Goal: Task Accomplishment & Management: Use online tool/utility

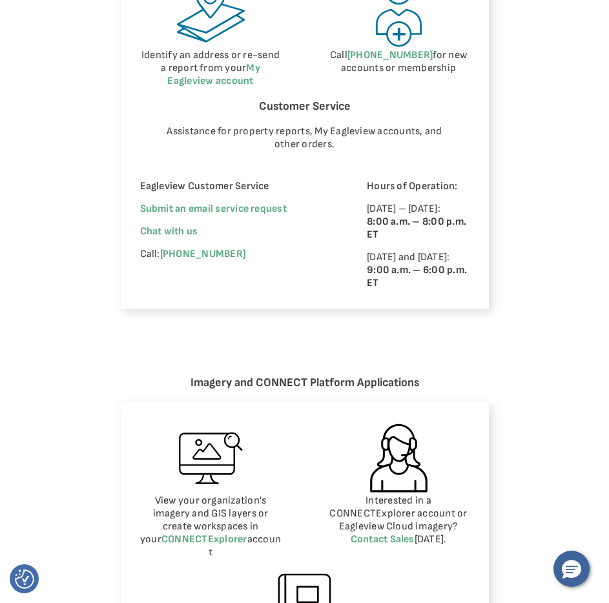
scroll to position [839, 0]
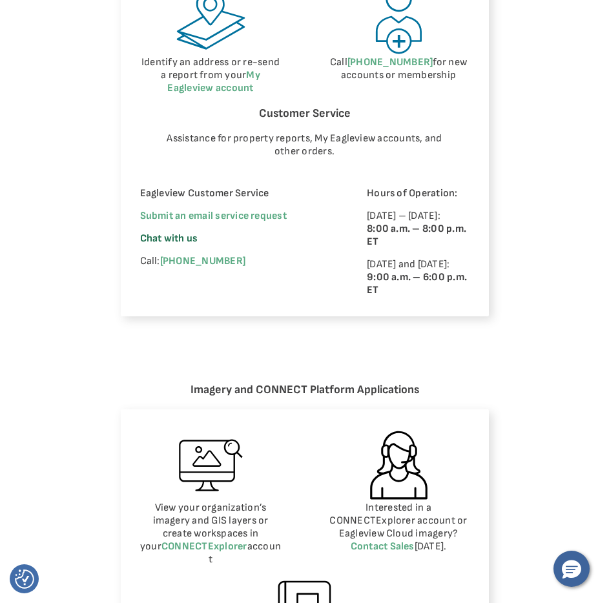
click at [197, 240] on span "Chat with us" at bounding box center [169, 238] width 58 height 12
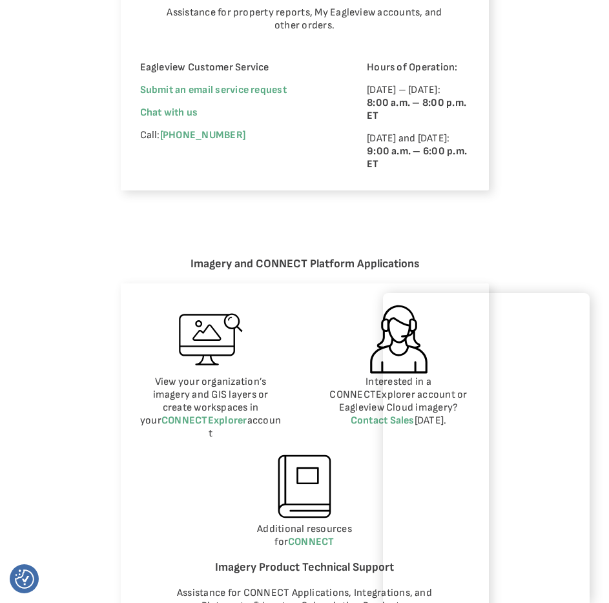
scroll to position [968, 0]
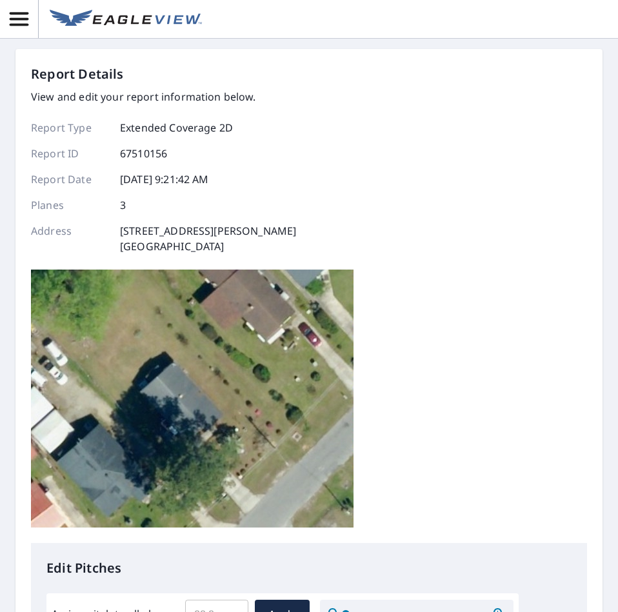
scroll to position [452, 0]
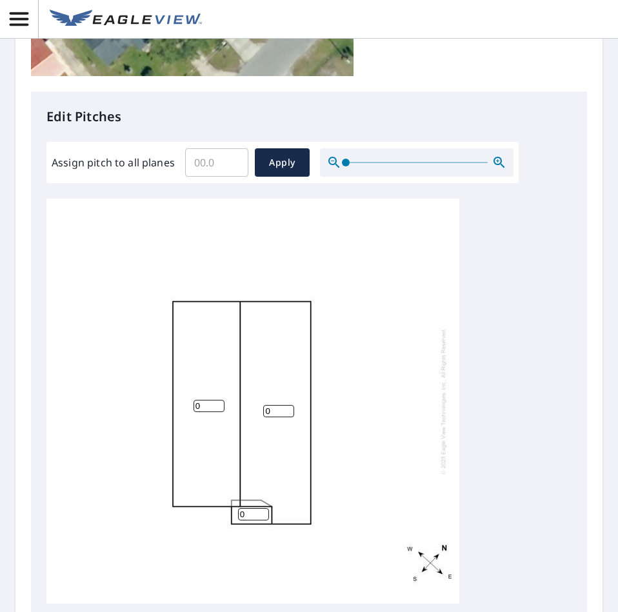
click at [216, 165] on input "Assign pitch to all planes" at bounding box center [216, 163] width 63 height 36
type input "5"
click at [280, 168] on span "Apply" at bounding box center [282, 163] width 34 height 16
type input "5"
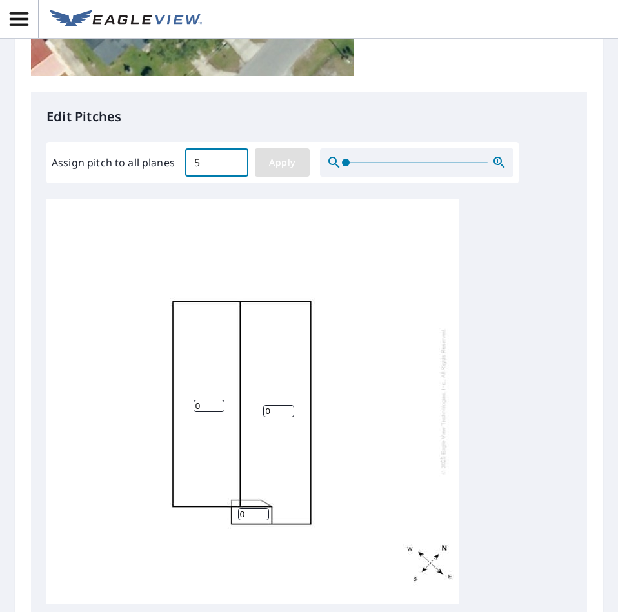
type input "5"
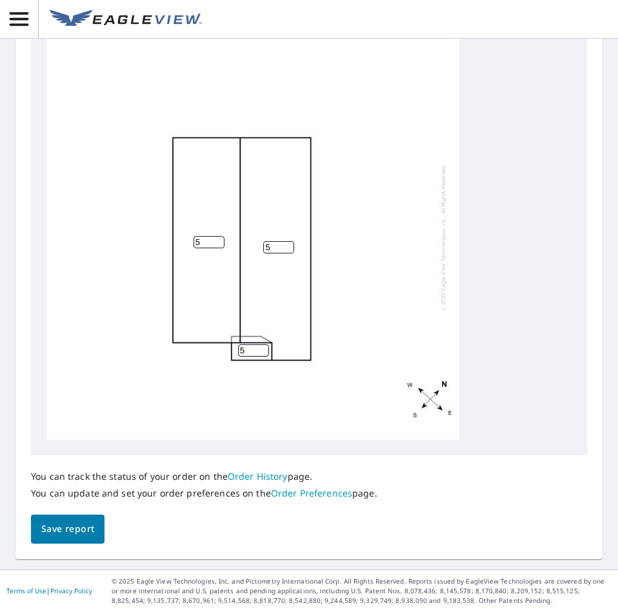
click at [81, 518] on button "Save report" at bounding box center [68, 529] width 74 height 29
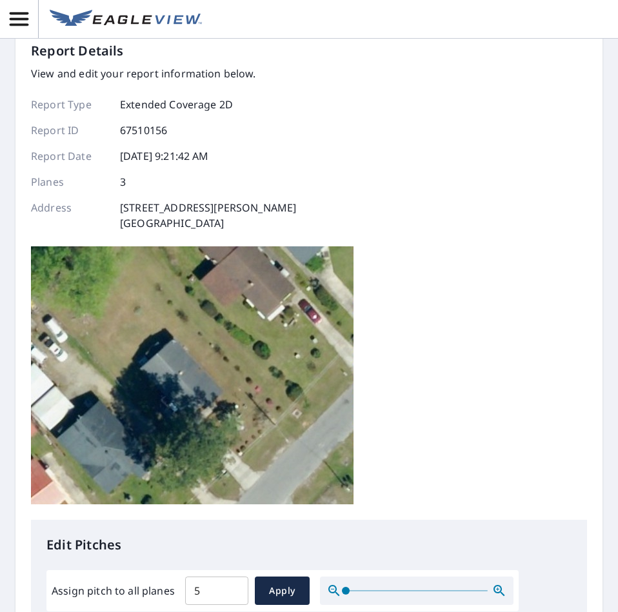
scroll to position [0, 0]
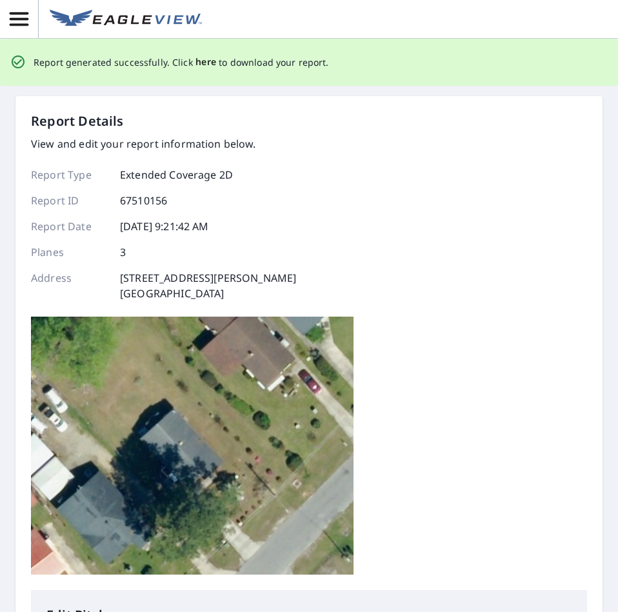
click at [196, 63] on span "here" at bounding box center [206, 62] width 21 height 16
click at [208, 63] on span "here" at bounding box center [206, 62] width 21 height 16
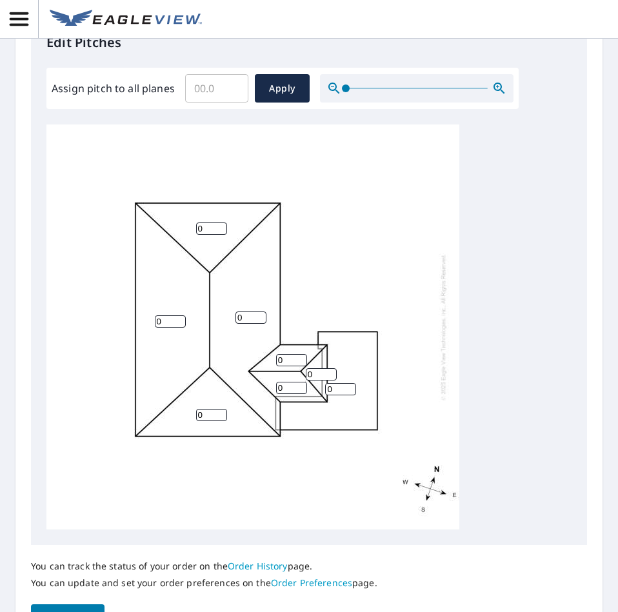
scroll to position [422, 0]
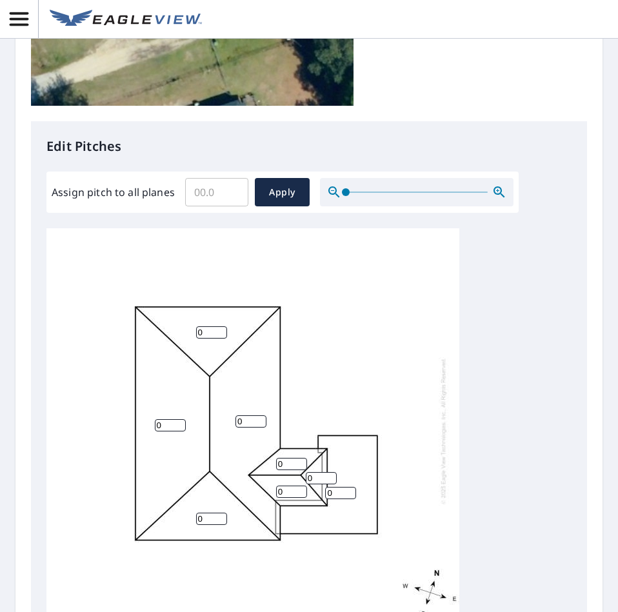
click at [219, 196] on input "Assign pitch to all planes" at bounding box center [216, 192] width 63 height 36
type input "6"
click at [271, 193] on span "Apply" at bounding box center [282, 193] width 34 height 16
type input "6"
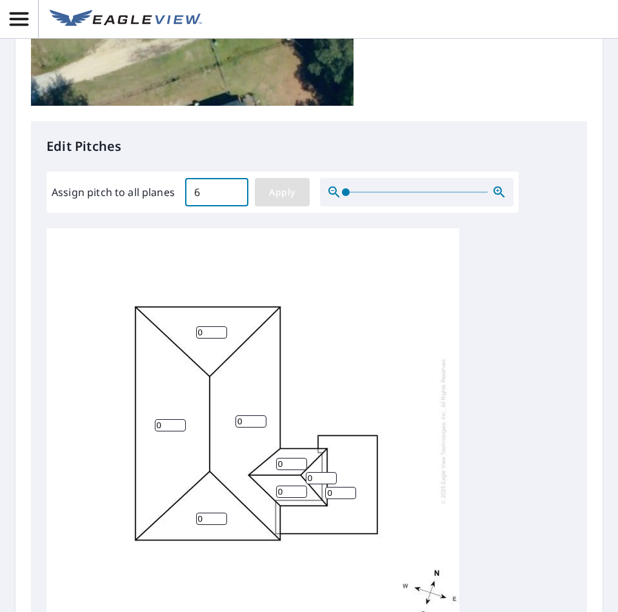
type input "6"
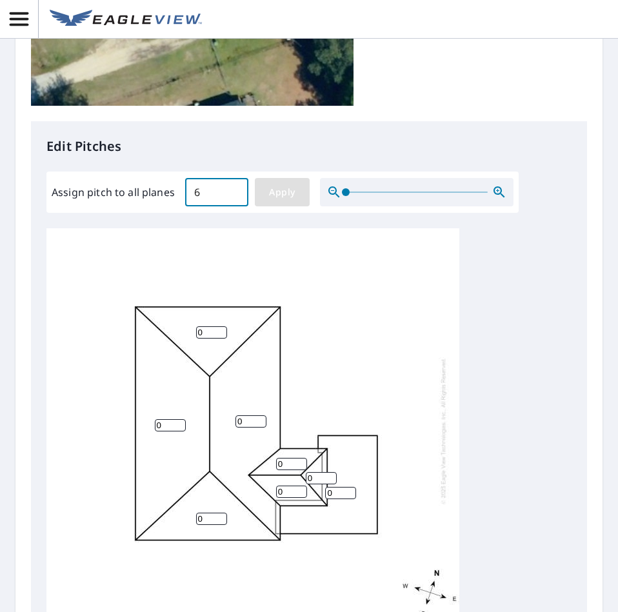
type input "6"
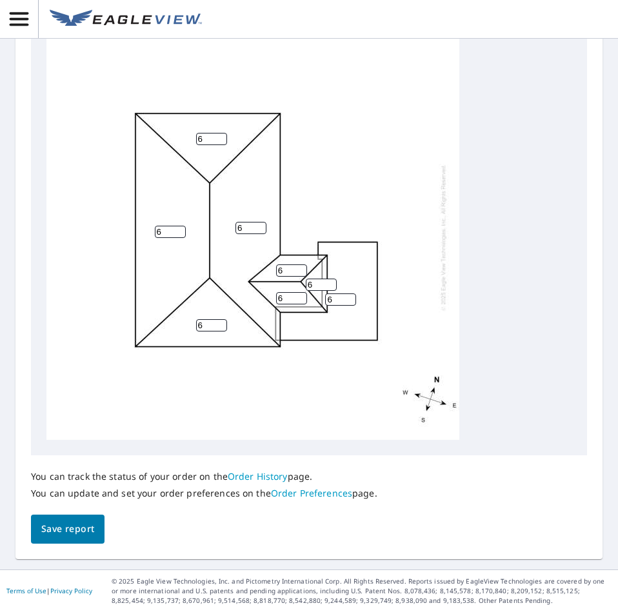
click at [63, 532] on span "Save report" at bounding box center [67, 529] width 53 height 16
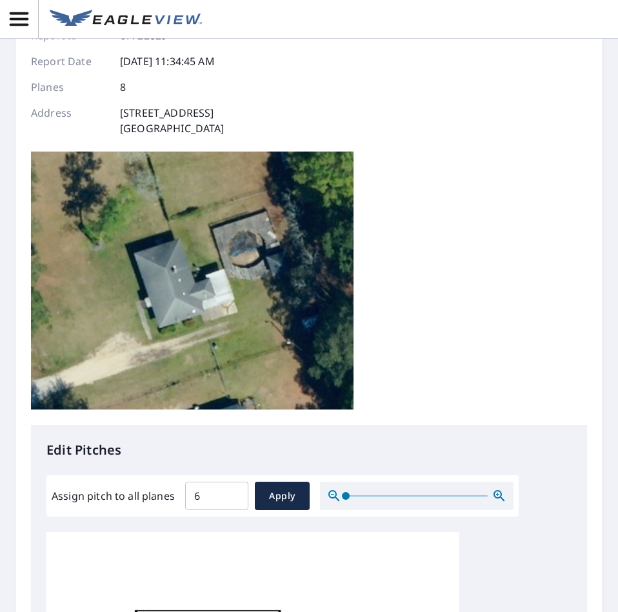
scroll to position [0, 0]
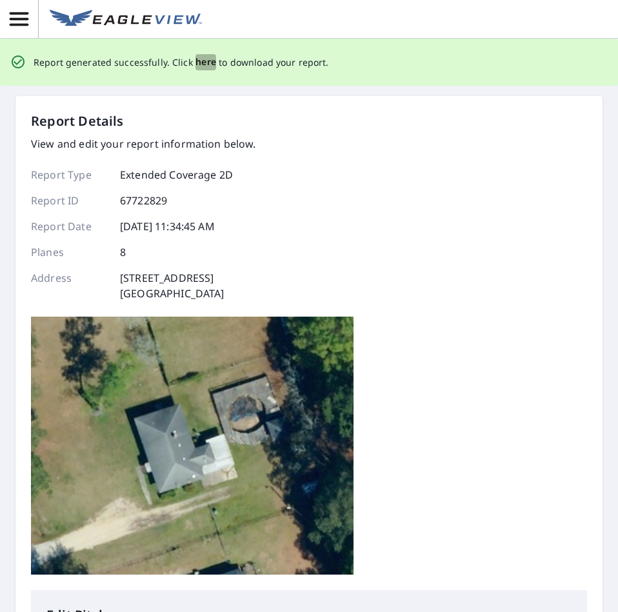
click at [196, 66] on span "here" at bounding box center [206, 62] width 21 height 16
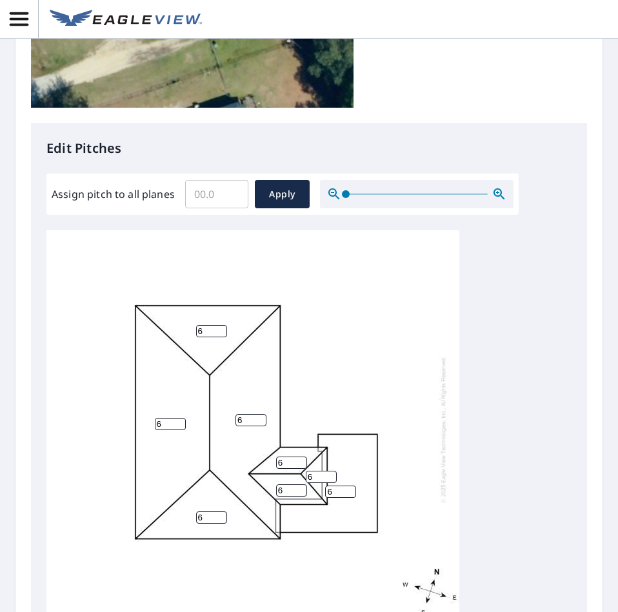
scroll to position [452, 0]
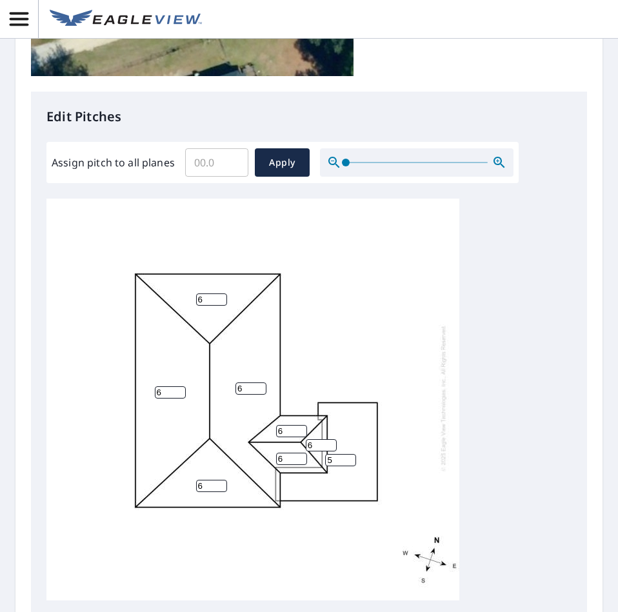
type input "5"
click at [347, 454] on input "5" at bounding box center [340, 460] width 31 height 12
type input "0"
click at [398, 476] on div "6 6 0 6 6 6 6 6" at bounding box center [252, 398] width 413 height 405
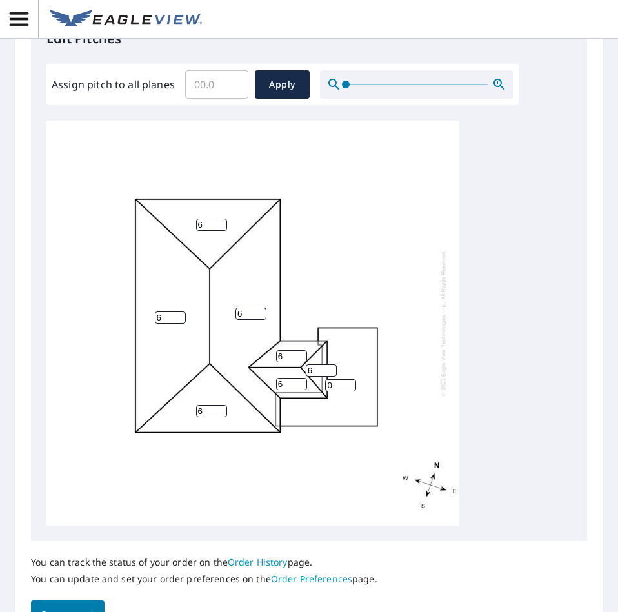
scroll to position [616, 0]
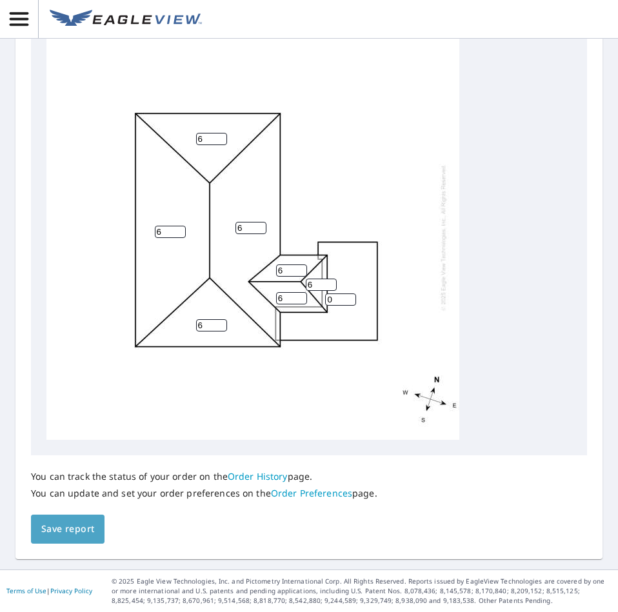
click at [66, 525] on span "Save report" at bounding box center [67, 529] width 53 height 16
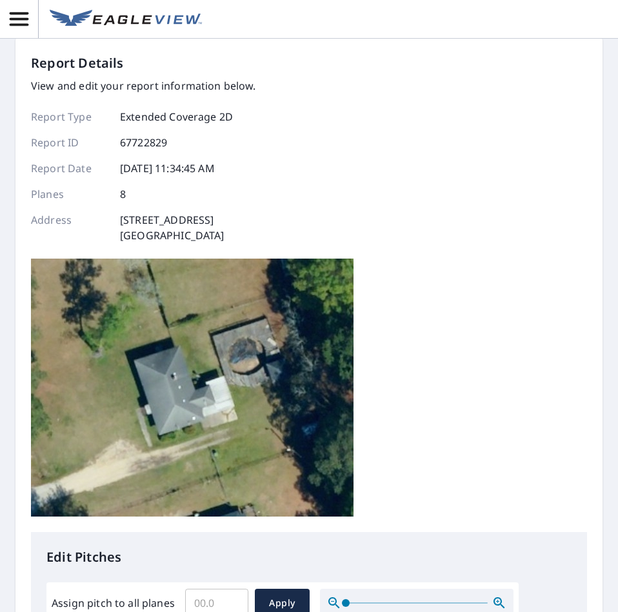
scroll to position [0, 0]
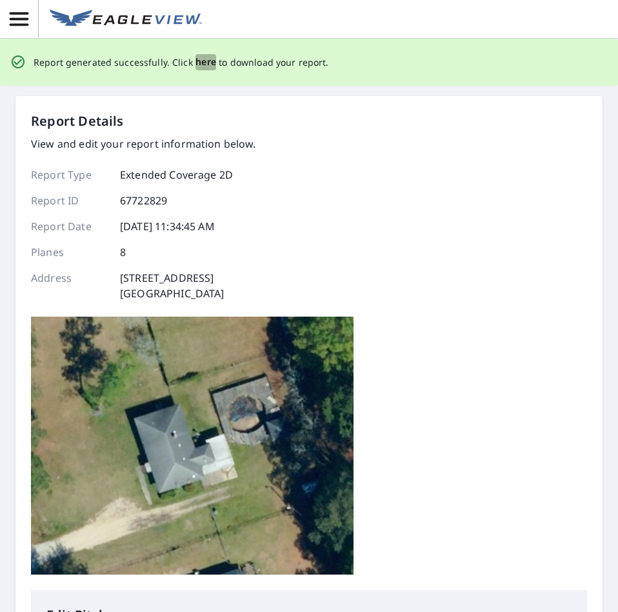
click at [204, 59] on span "here" at bounding box center [206, 62] width 21 height 16
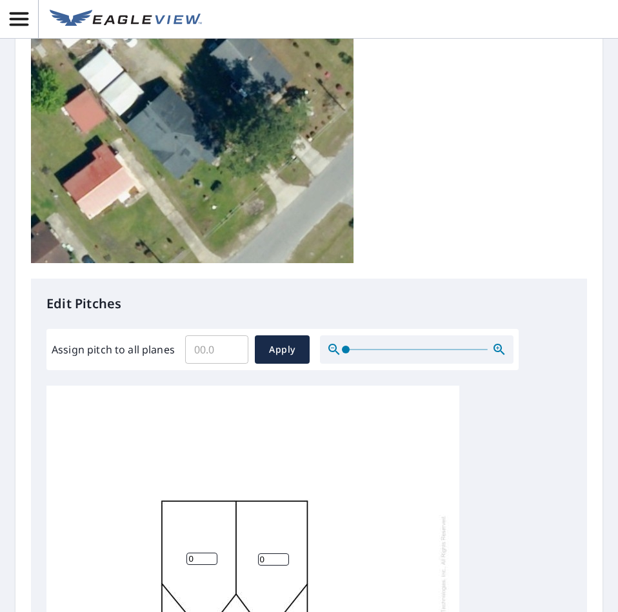
scroll to position [452, 0]
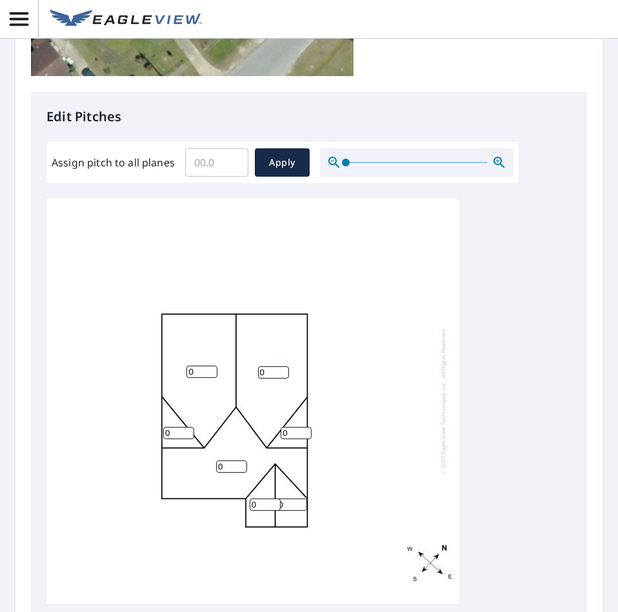
click at [223, 153] on input "Assign pitch to all planes" at bounding box center [216, 163] width 63 height 36
type input "4"
click at [276, 153] on button "Apply" at bounding box center [282, 162] width 55 height 28
type input "4"
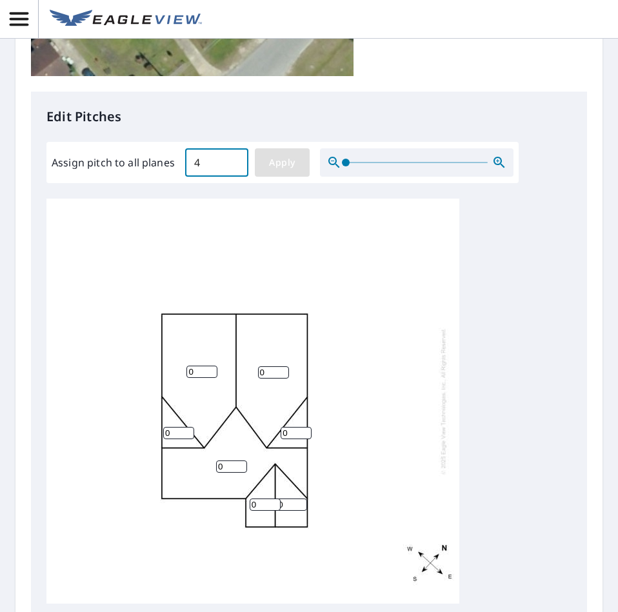
type input "4"
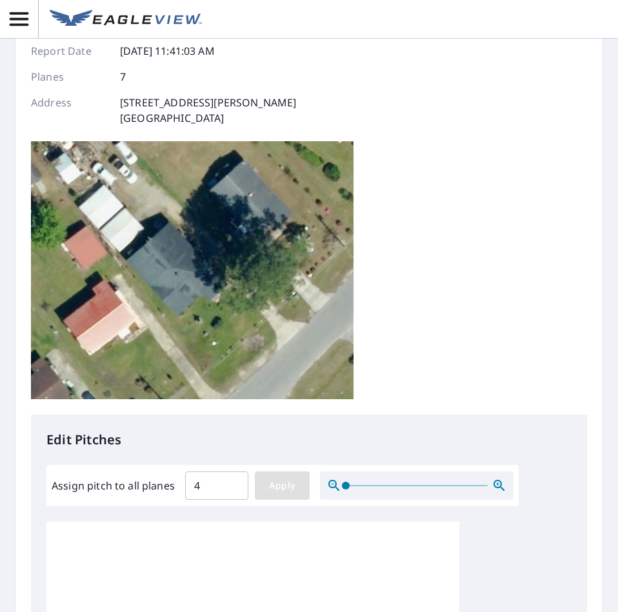
scroll to position [0, 0]
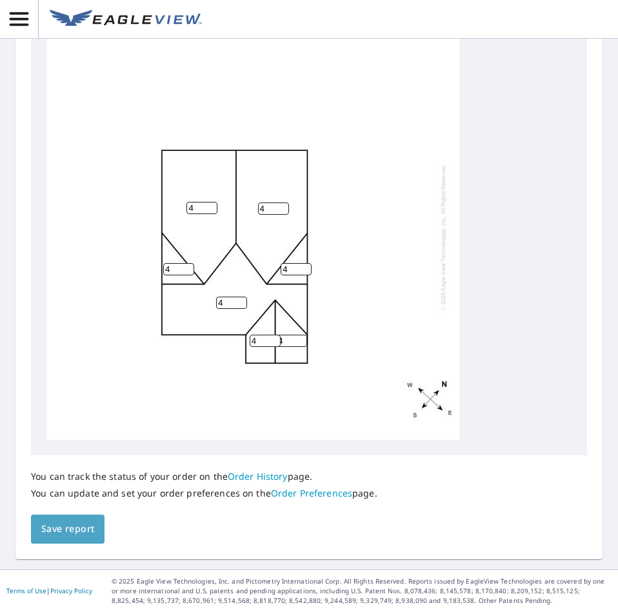
click at [77, 534] on span "Save report" at bounding box center [67, 529] width 53 height 16
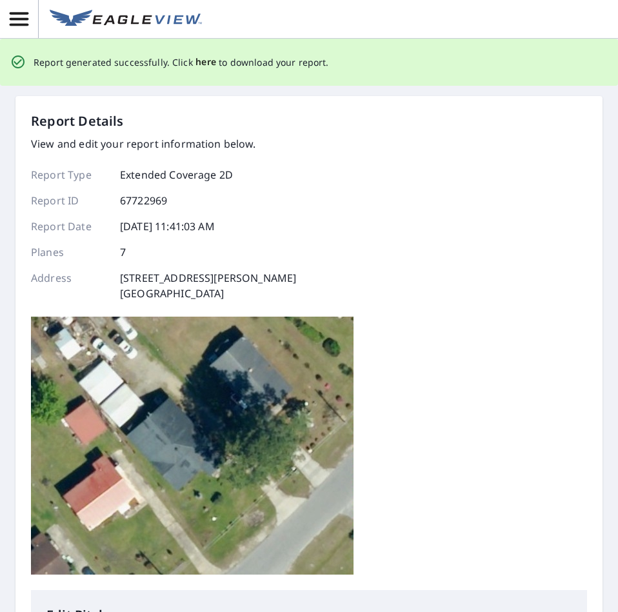
click at [196, 63] on span "here" at bounding box center [206, 62] width 21 height 16
